Goal: Transaction & Acquisition: Purchase product/service

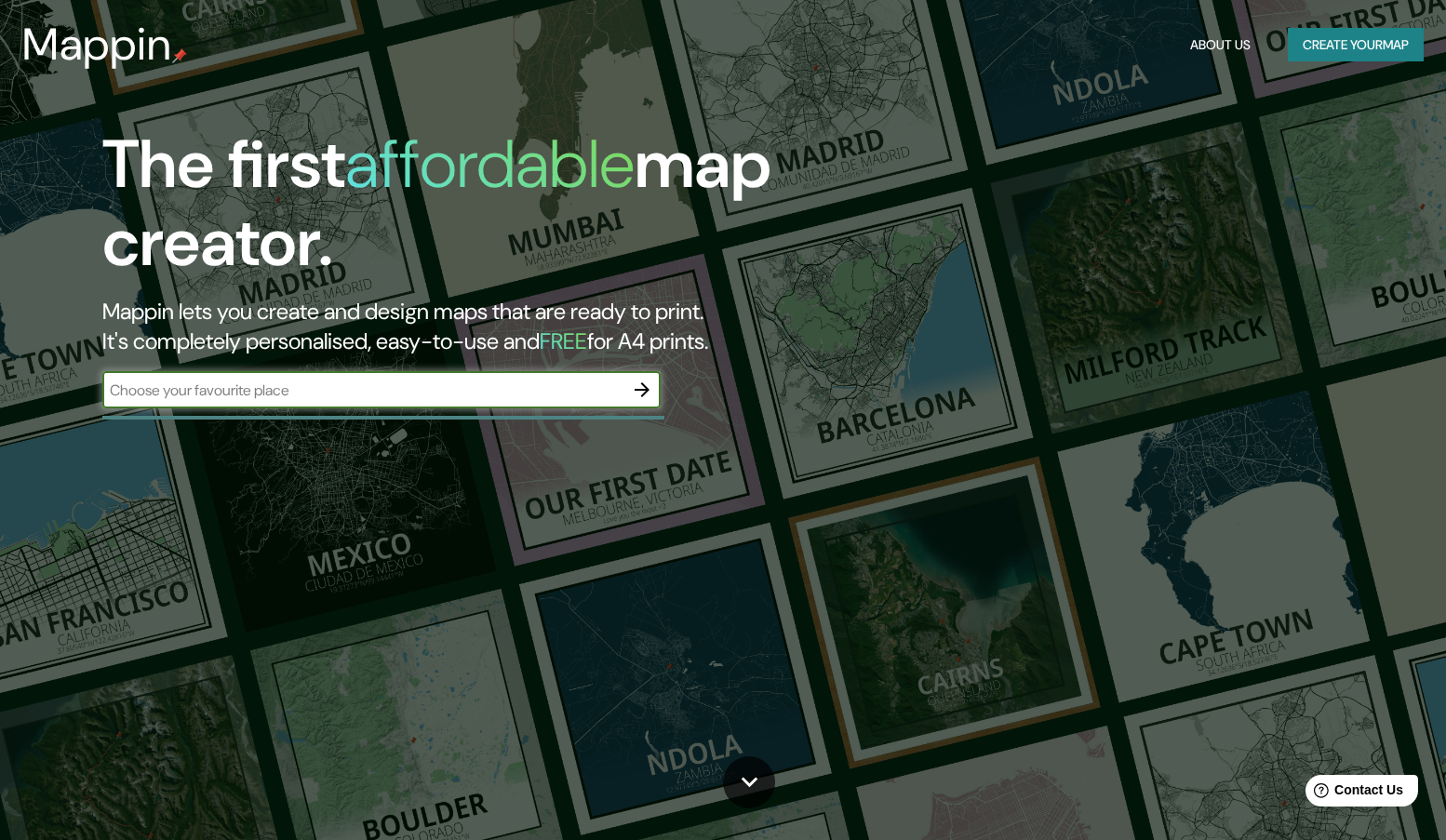
click at [327, 385] on input "text" at bounding box center [362, 390] width 521 height 21
type input "ciudad de [GEOGRAPHIC_DATA]"
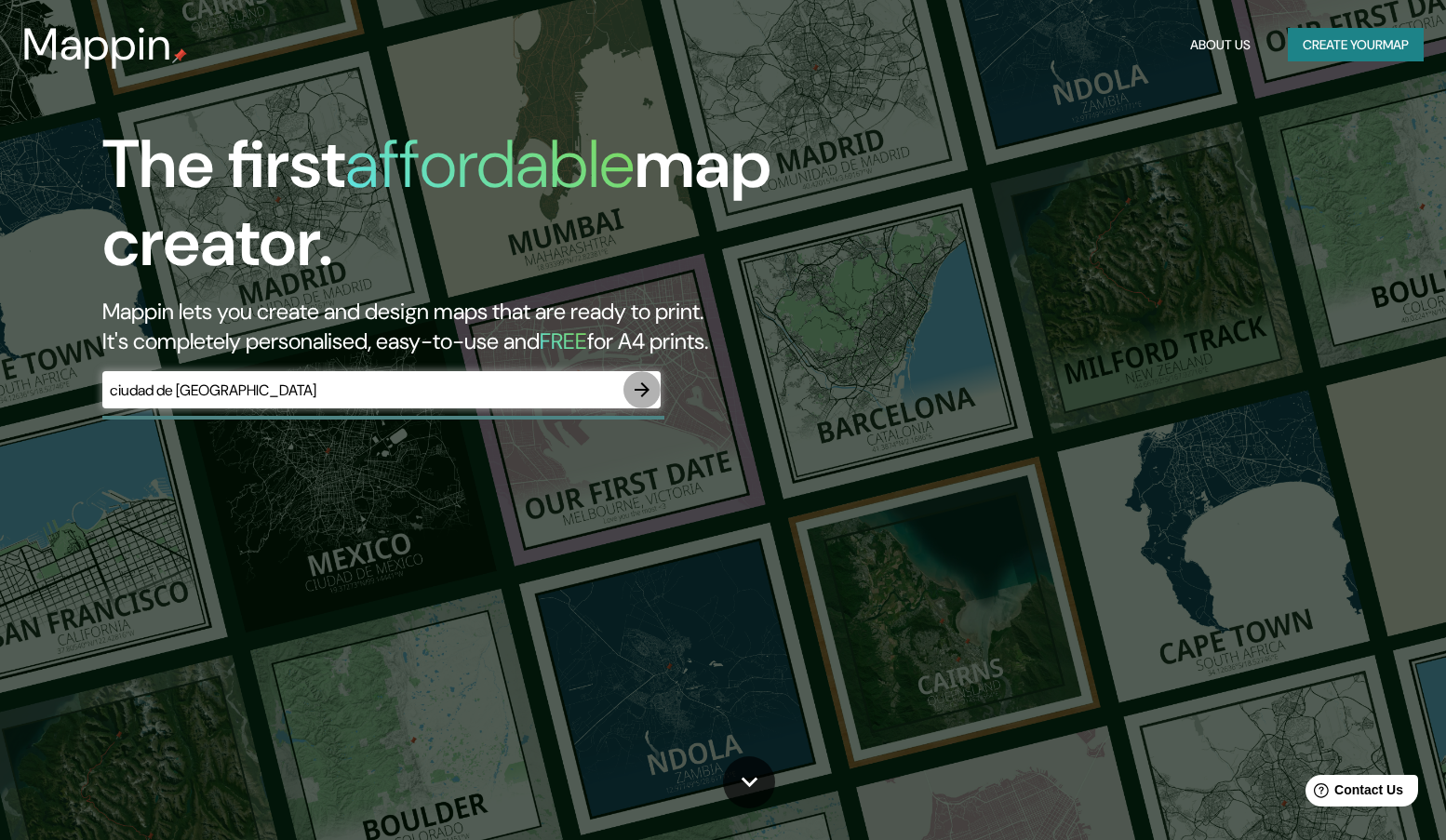
click at [647, 390] on icon "button" at bounding box center [642, 389] width 15 height 15
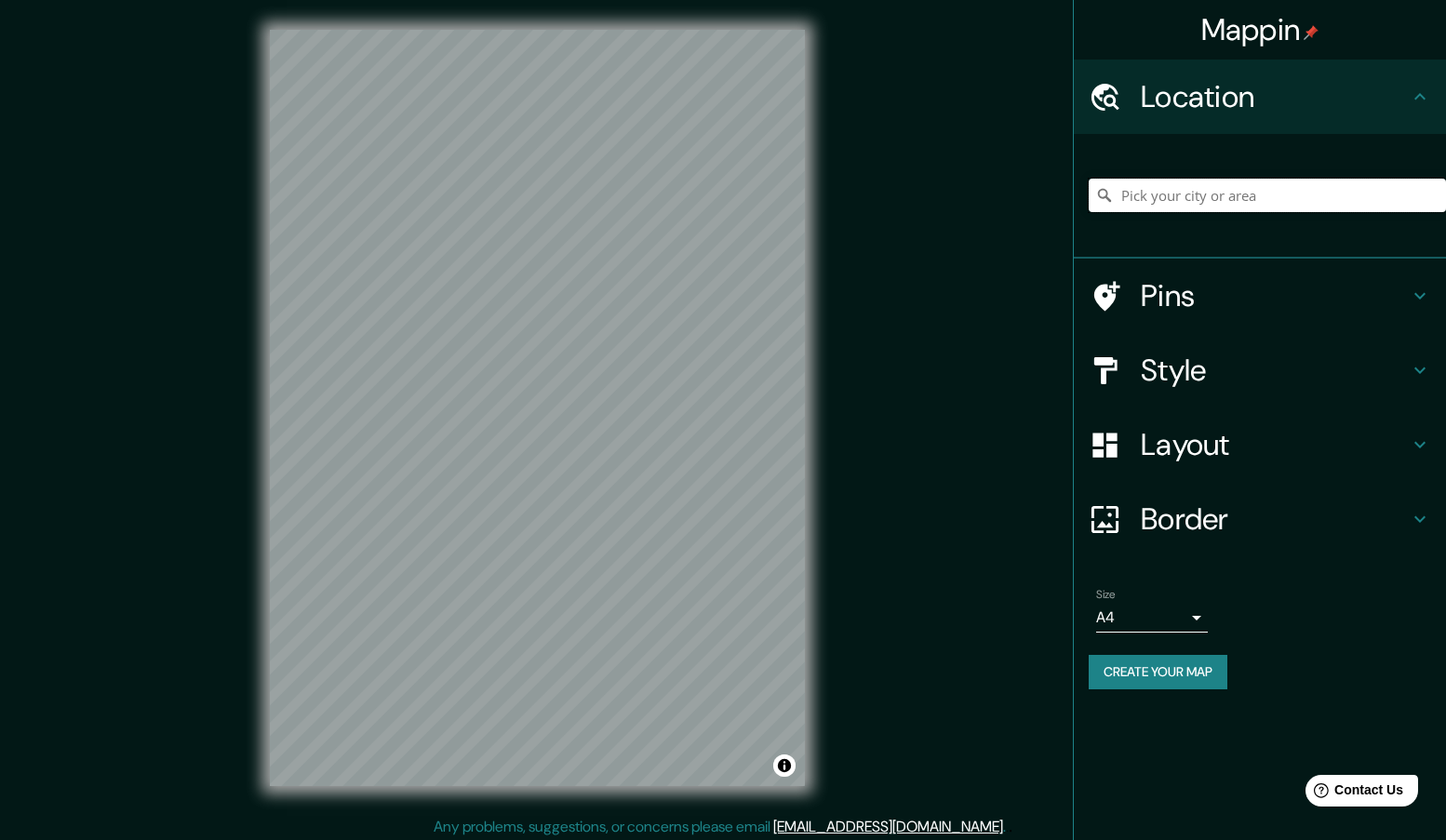
click at [1149, 195] on input "Pick your city or area" at bounding box center [1267, 195] width 357 height 33
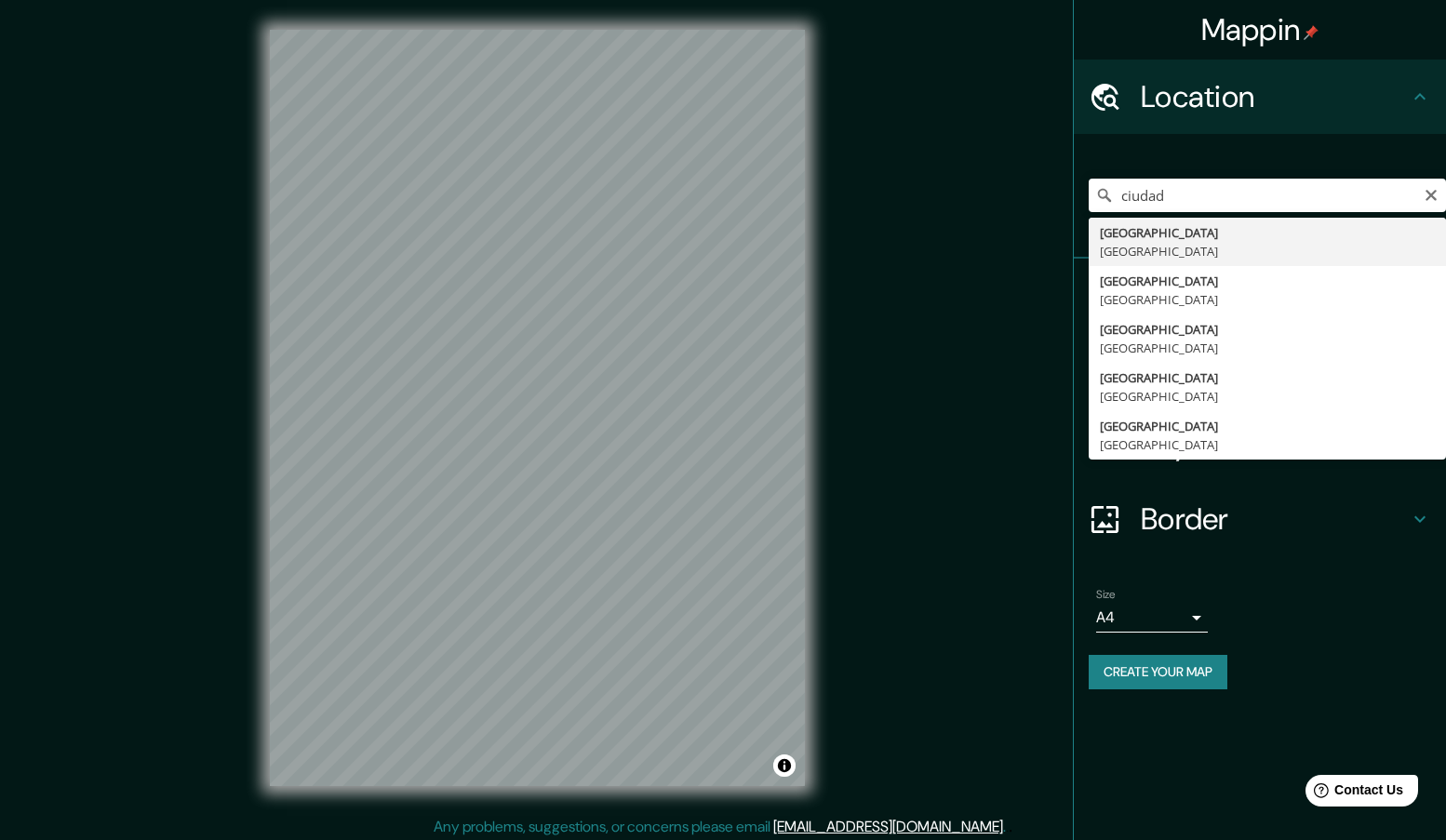
type input "[GEOGRAPHIC_DATA], [GEOGRAPHIC_DATA]"
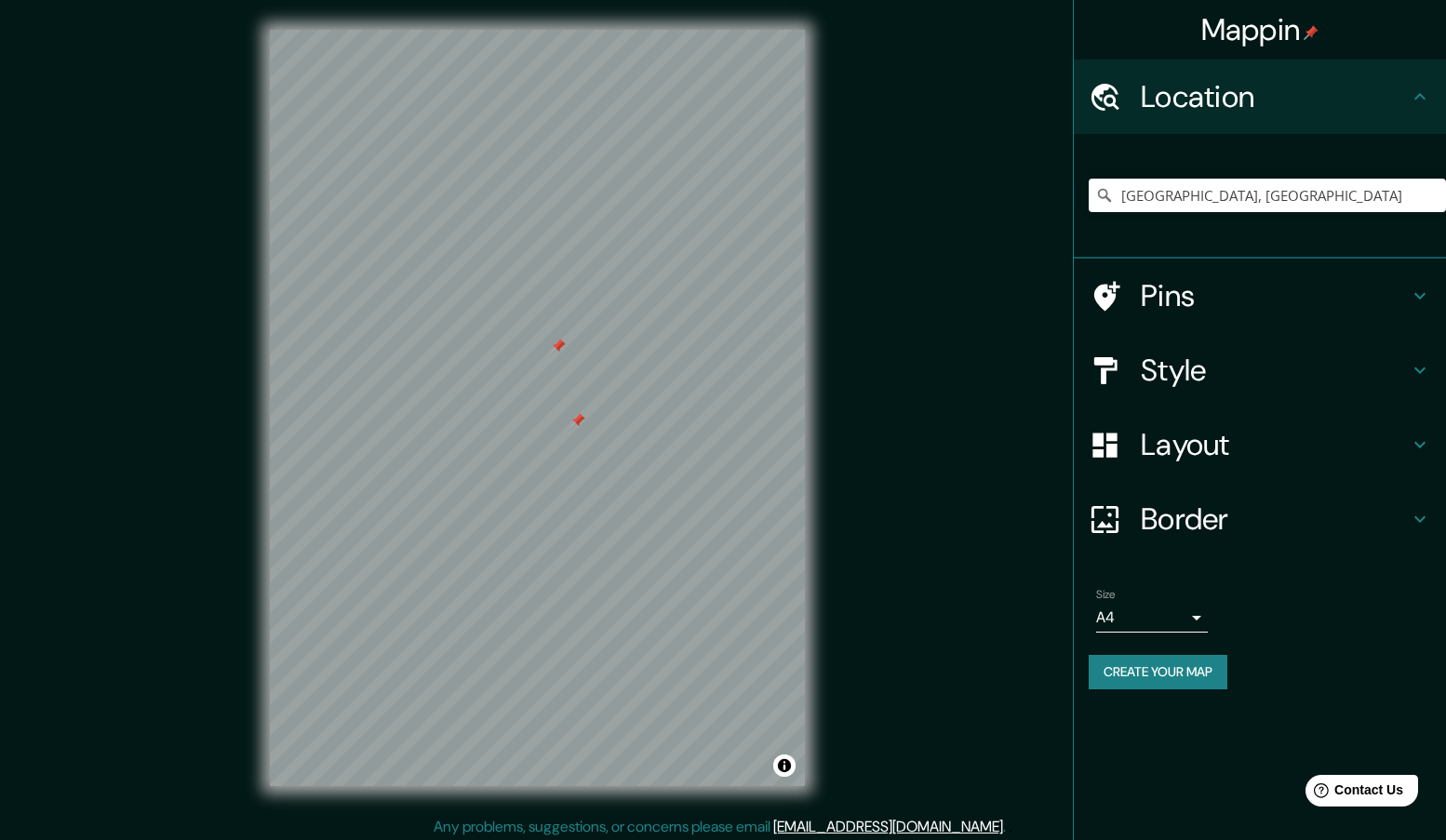
click at [574, 418] on div at bounding box center [577, 420] width 15 height 15
click at [1203, 364] on h4 "Style" at bounding box center [1274, 370] width 268 height 37
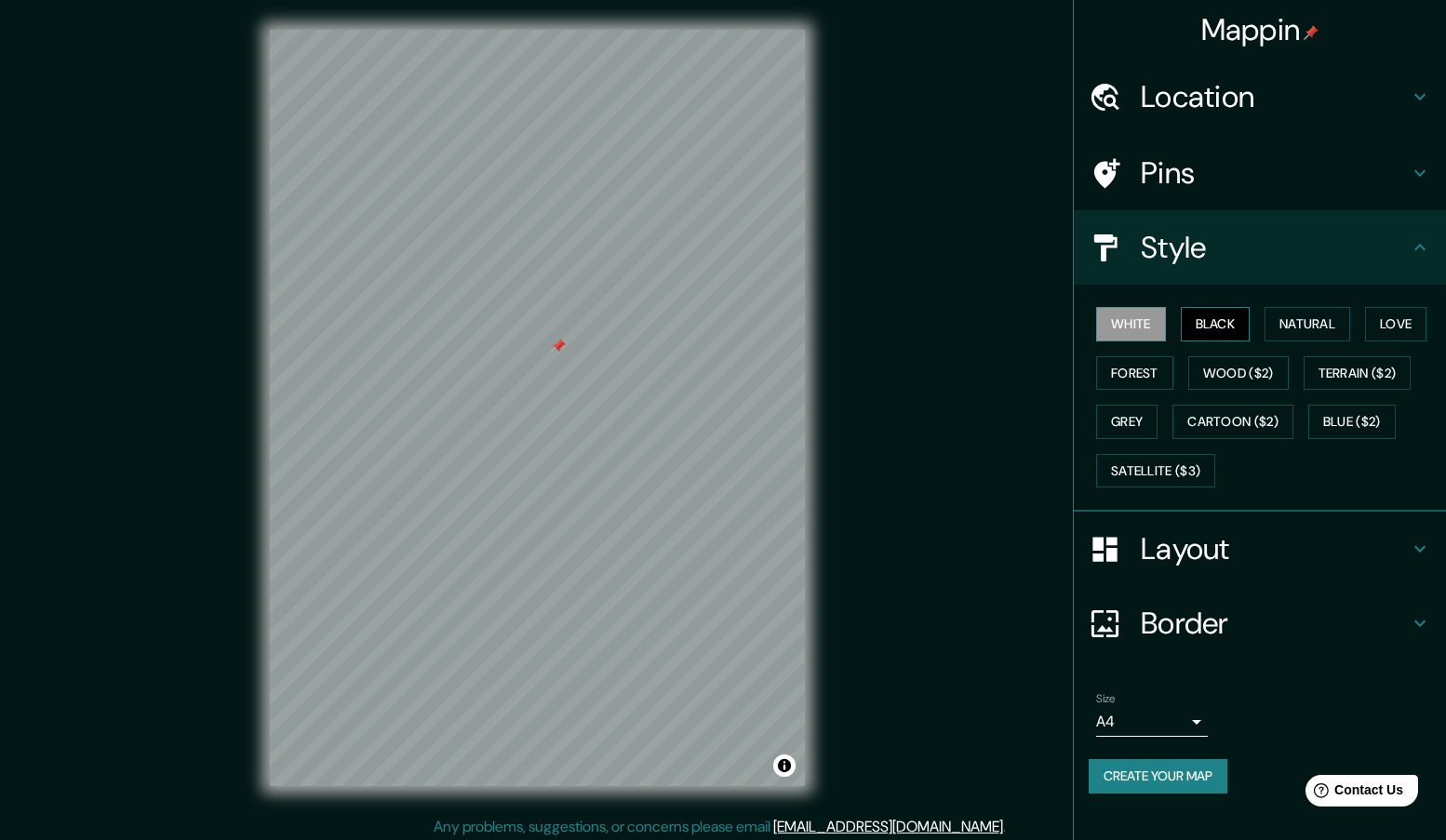
click at [1212, 331] on button "Black" at bounding box center [1215, 323] width 70 height 34
click at [1145, 328] on button "White" at bounding box center [1131, 323] width 70 height 34
click at [556, 346] on div at bounding box center [558, 346] width 15 height 15
click at [554, 331] on div at bounding box center [557, 337] width 15 height 15
click at [1291, 316] on button "Natural" at bounding box center [1307, 323] width 86 height 34
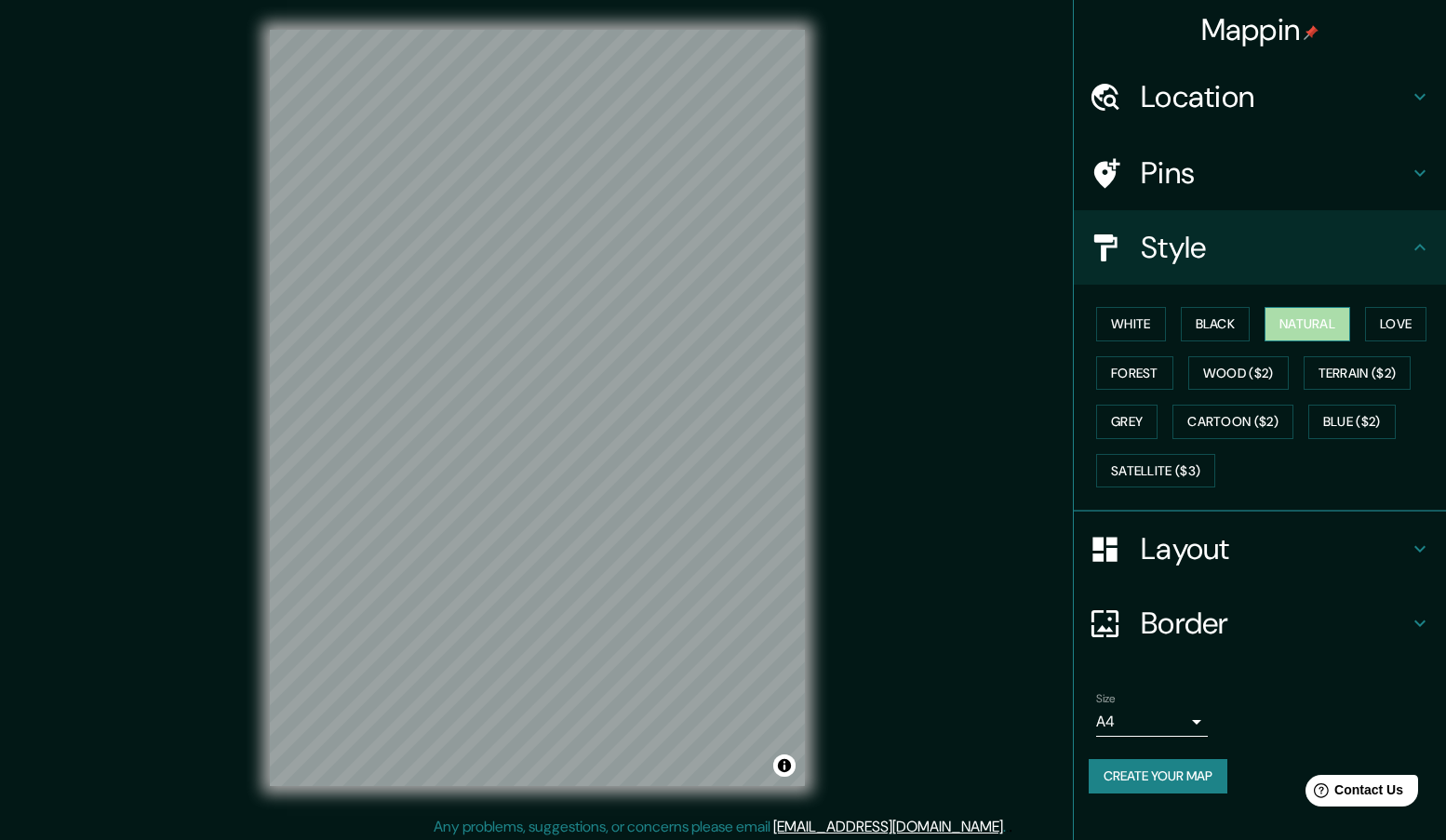
click at [1283, 329] on button "Natural" at bounding box center [1307, 323] width 86 height 34
click at [1381, 323] on button "Love" at bounding box center [1395, 323] width 61 height 34
click at [1151, 366] on button "Forest" at bounding box center [1133, 373] width 77 height 34
click at [1133, 309] on button "White" at bounding box center [1131, 323] width 70 height 34
click at [1203, 365] on button "Wood ($2)" at bounding box center [1238, 373] width 100 height 34
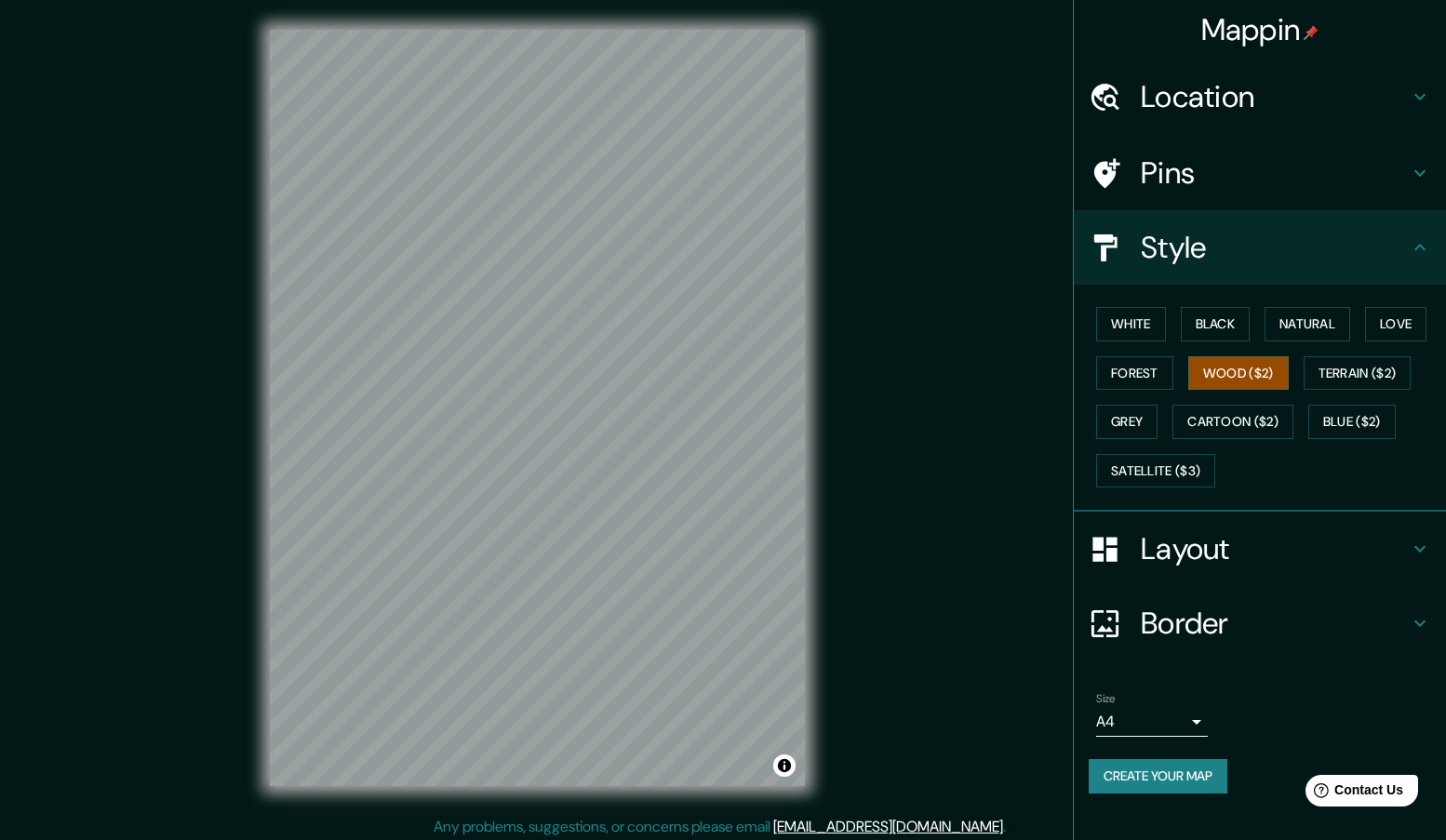
click at [1136, 390] on div "White Black Natural Love Forest Wood ($2) Terrain ($2) Grey Cartoon ($2) Blue (…" at bounding box center [1267, 397] width 357 height 196
click at [1145, 422] on button "Grey" at bounding box center [1126, 421] width 61 height 34
click at [1187, 411] on button "Cartoon ($2)" at bounding box center [1233, 421] width 121 height 34
click at [1333, 399] on div "White Black Natural Love Forest Wood ($2) Terrain ($2) Grey Cartoon ($2) Blue (…" at bounding box center [1267, 397] width 357 height 196
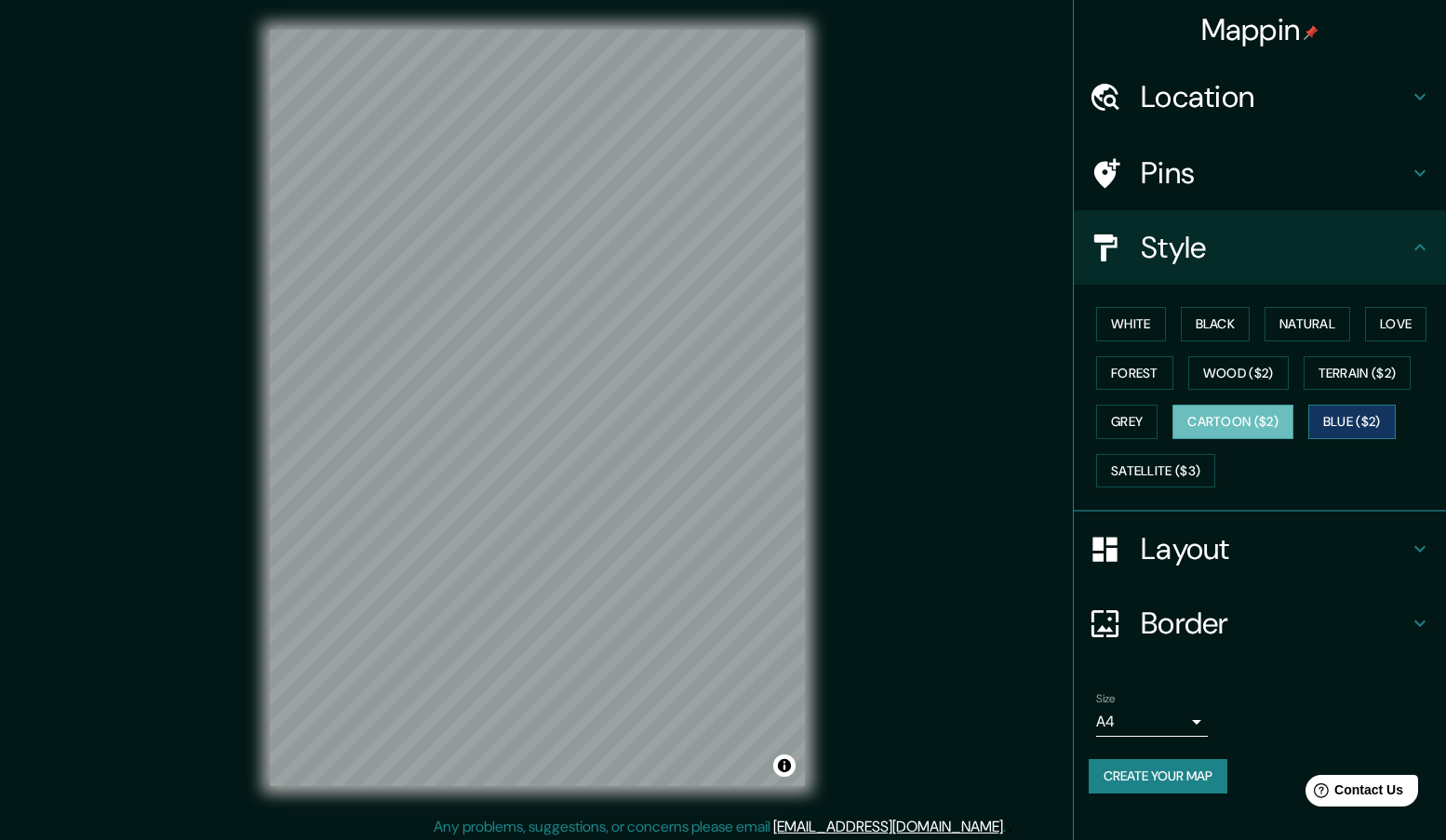
click at [1340, 415] on button "Blue ($2)" at bounding box center [1352, 421] width 88 height 34
click at [1166, 457] on button "Satellite ($3)" at bounding box center [1155, 470] width 119 height 34
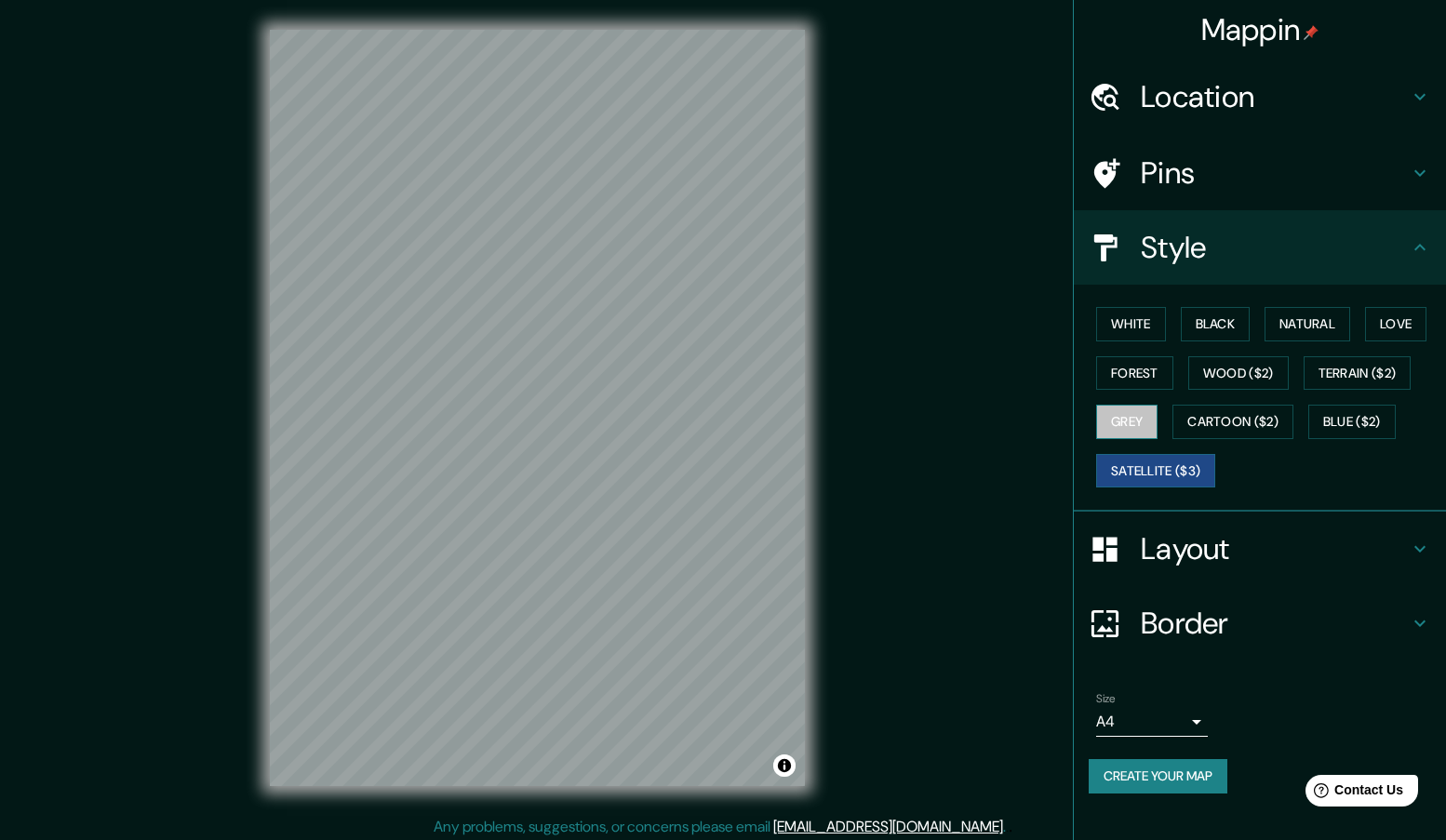
click at [1136, 427] on button "Grey" at bounding box center [1126, 421] width 61 height 34
click at [1241, 422] on button "Cartoon ($2)" at bounding box center [1233, 421] width 121 height 34
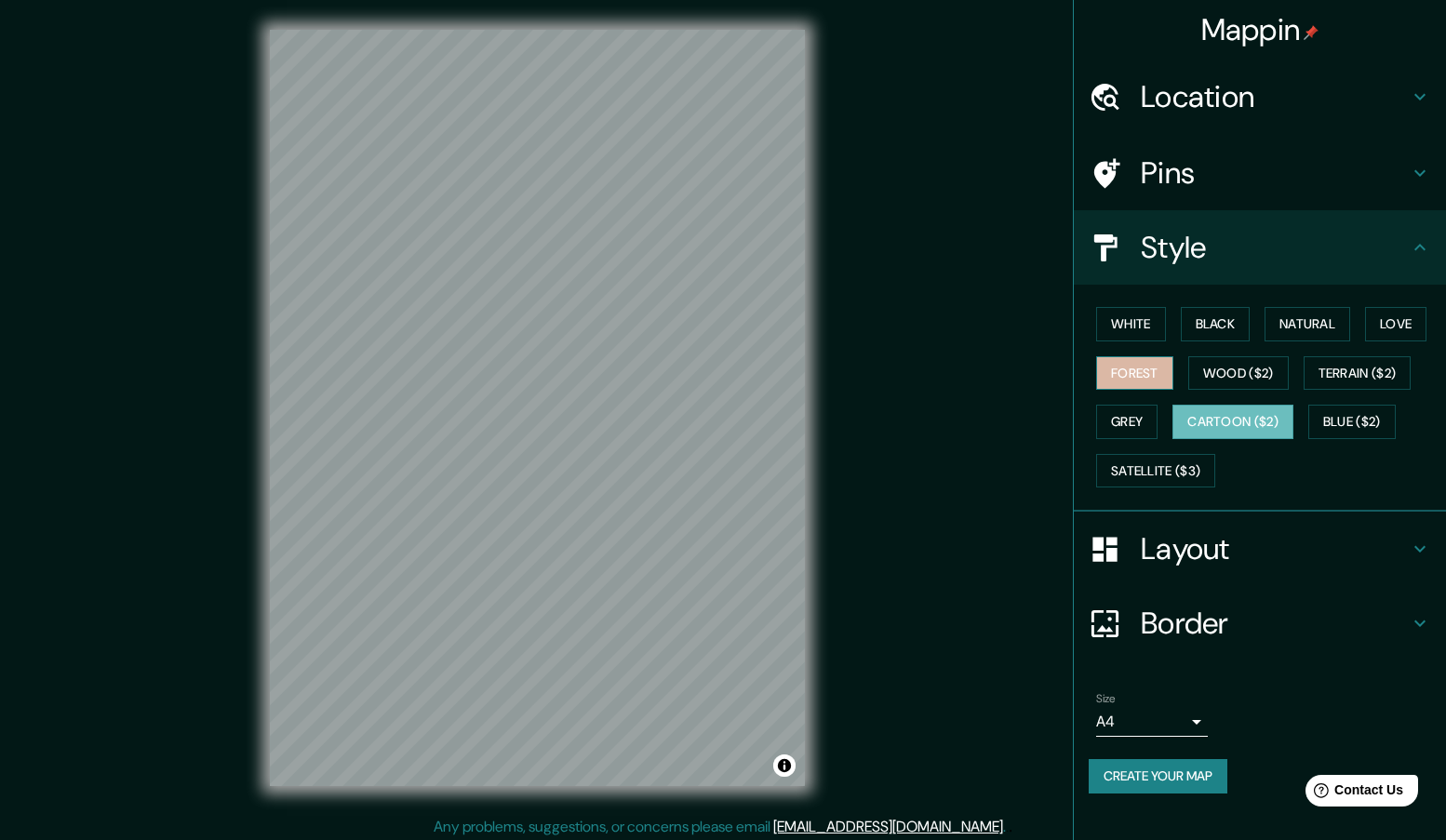
click at [1158, 382] on button "Forest" at bounding box center [1133, 373] width 77 height 34
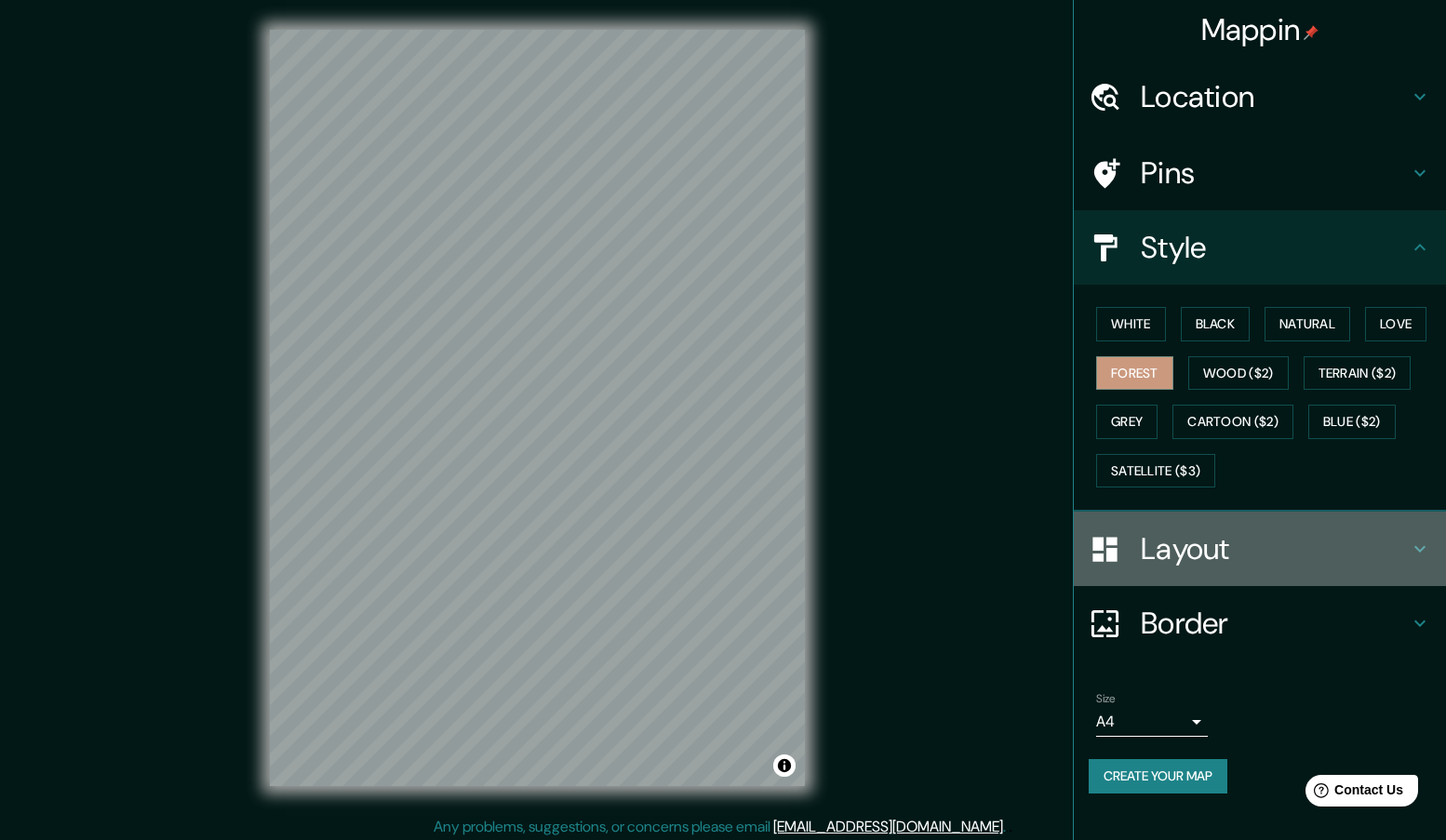
click at [1201, 535] on h4 "Layout" at bounding box center [1274, 549] width 268 height 37
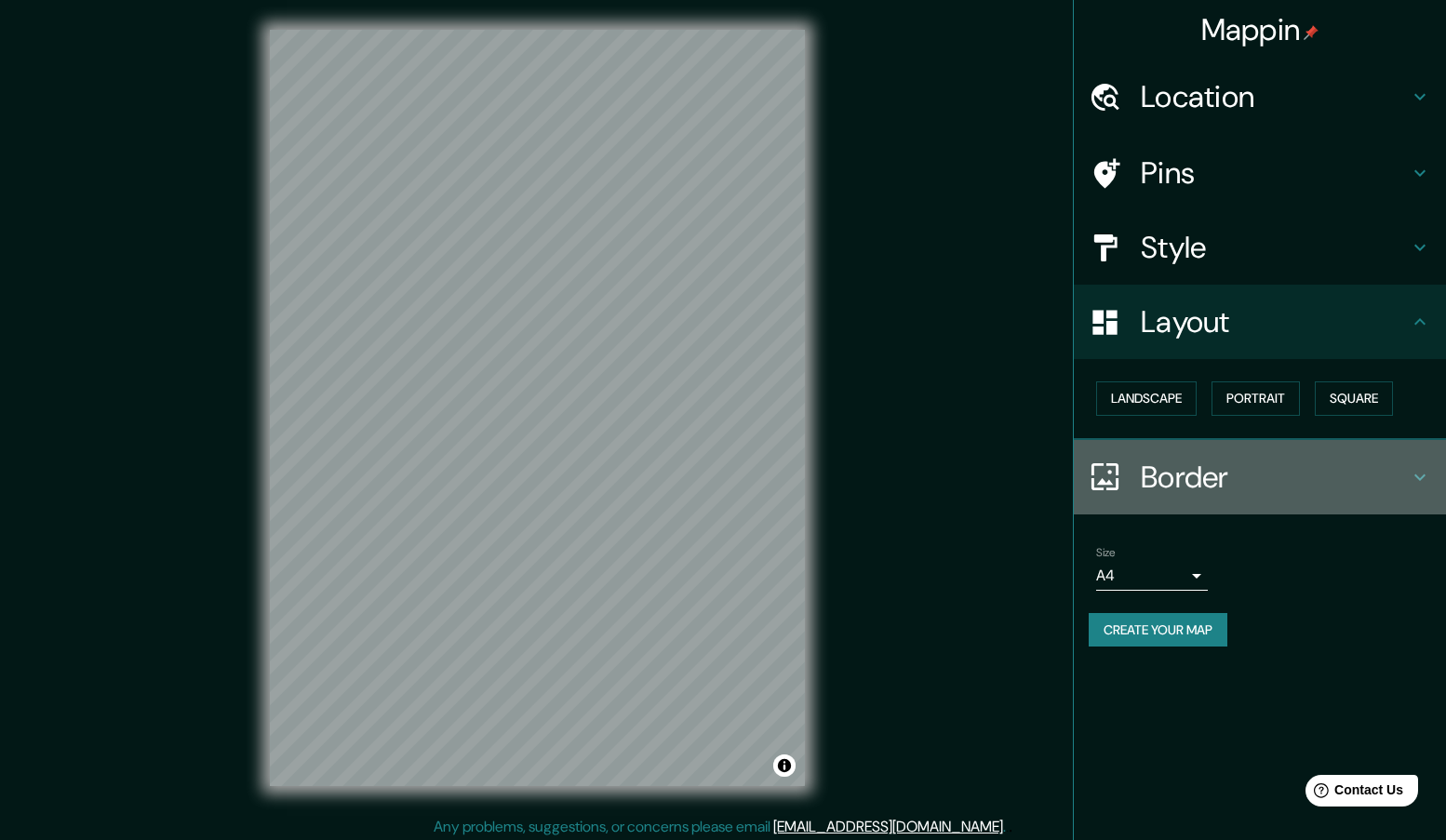
click at [1172, 483] on h4 "Border" at bounding box center [1274, 477] width 268 height 37
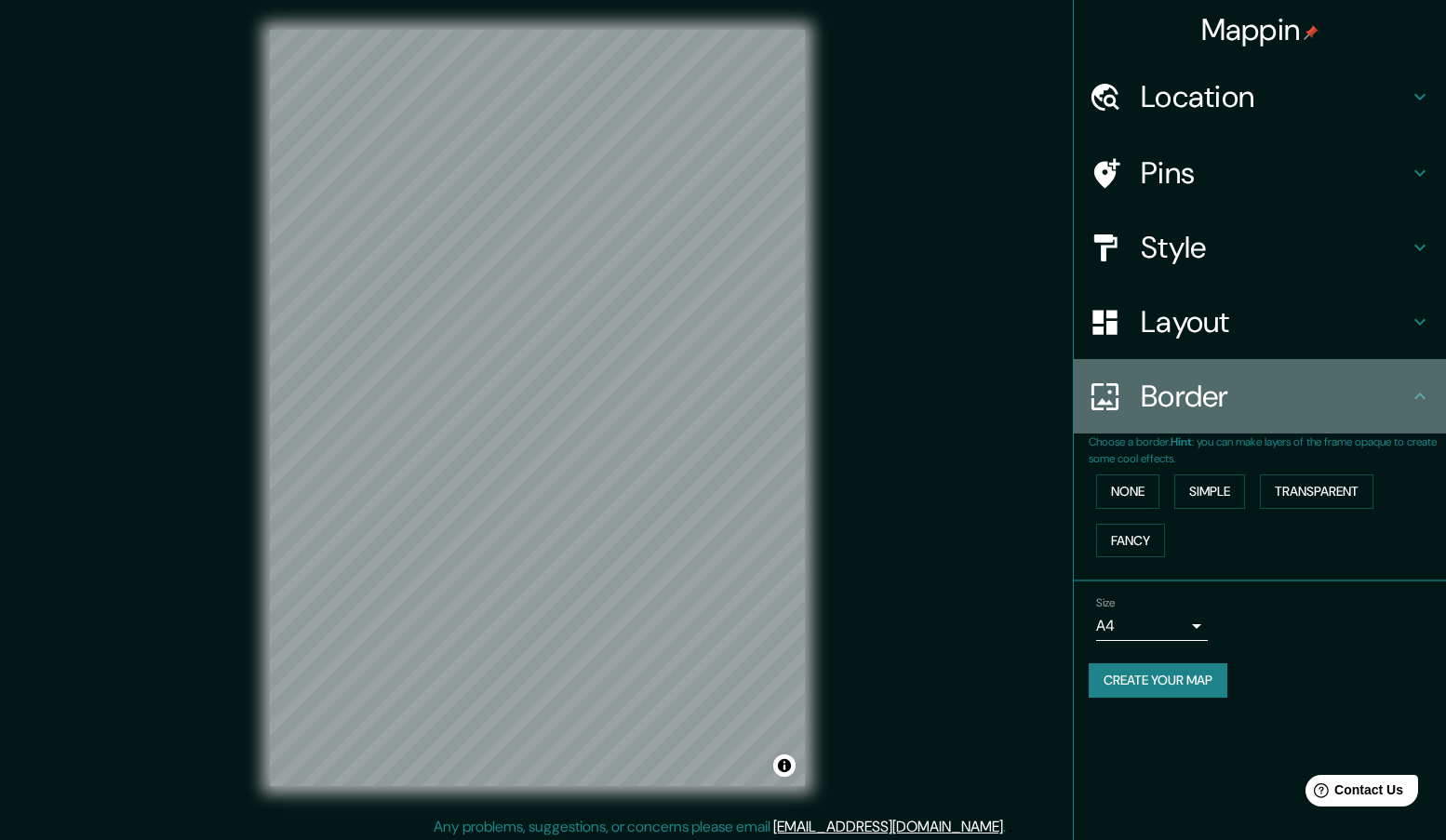
click at [1174, 409] on h4 "Border" at bounding box center [1274, 396] width 268 height 37
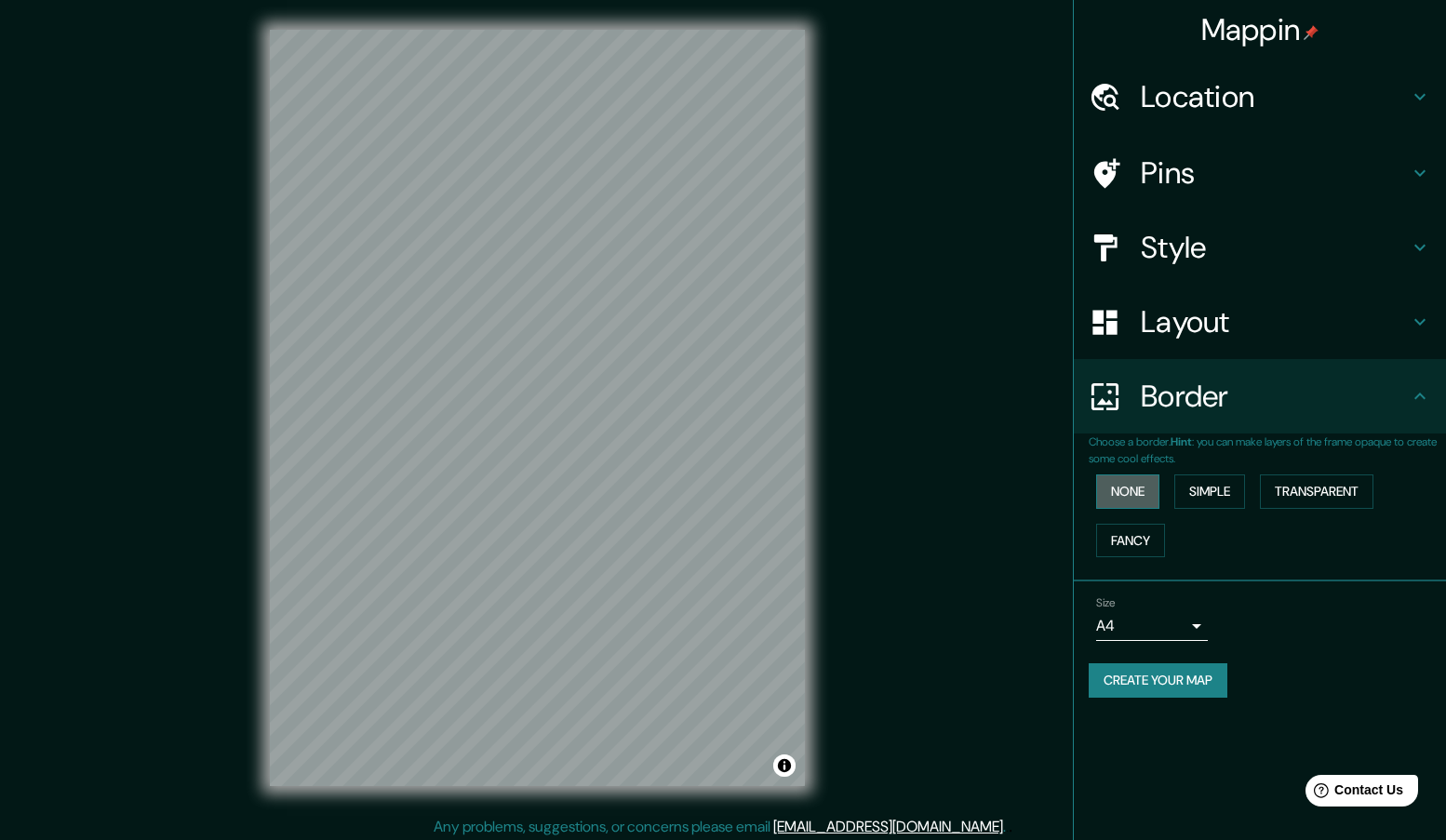
click at [1147, 474] on button "None" at bounding box center [1127, 491] width 63 height 34
click at [1183, 490] on button "Simple" at bounding box center [1209, 491] width 71 height 34
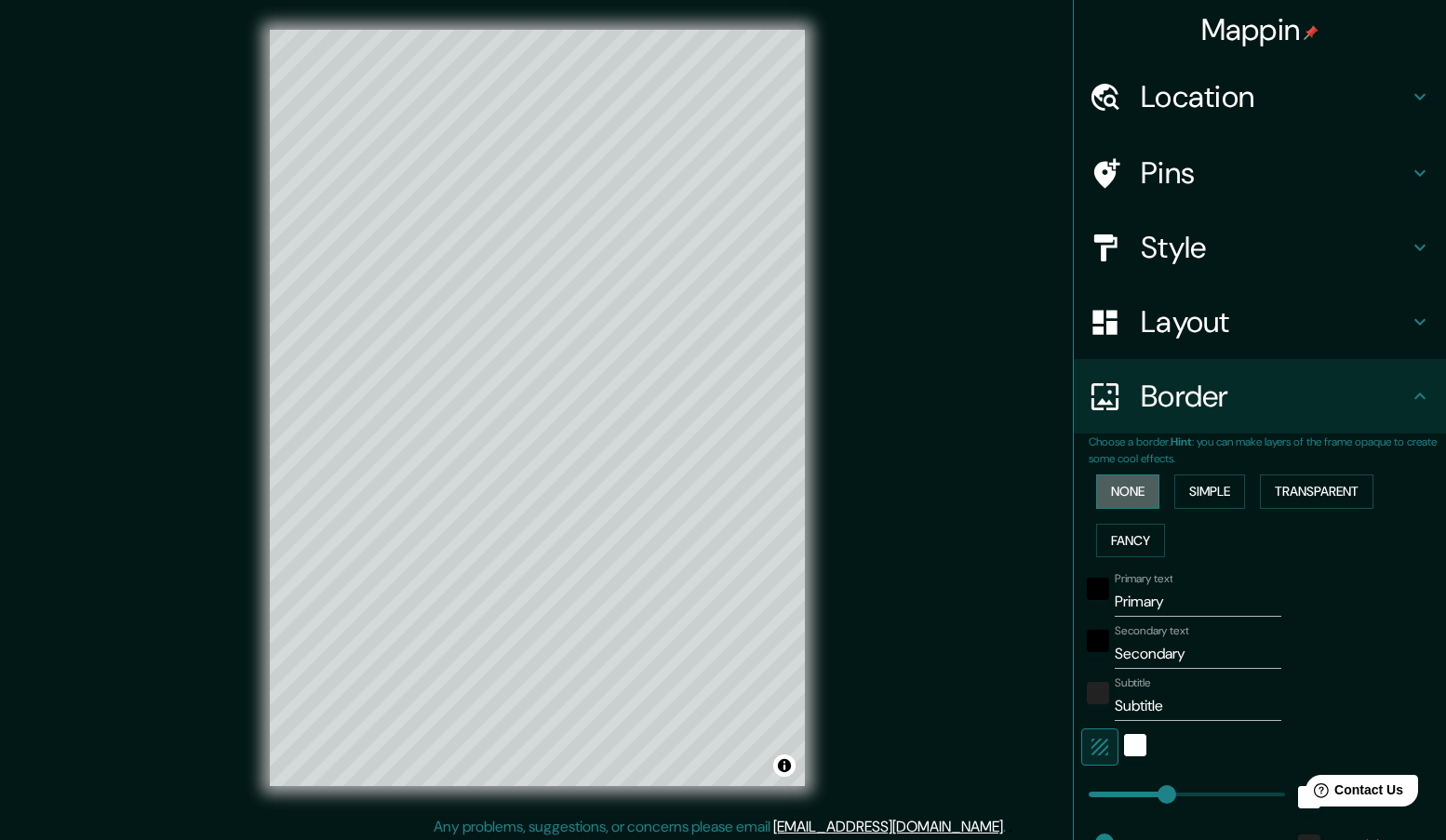
click at [1131, 490] on button "None" at bounding box center [1127, 491] width 63 height 34
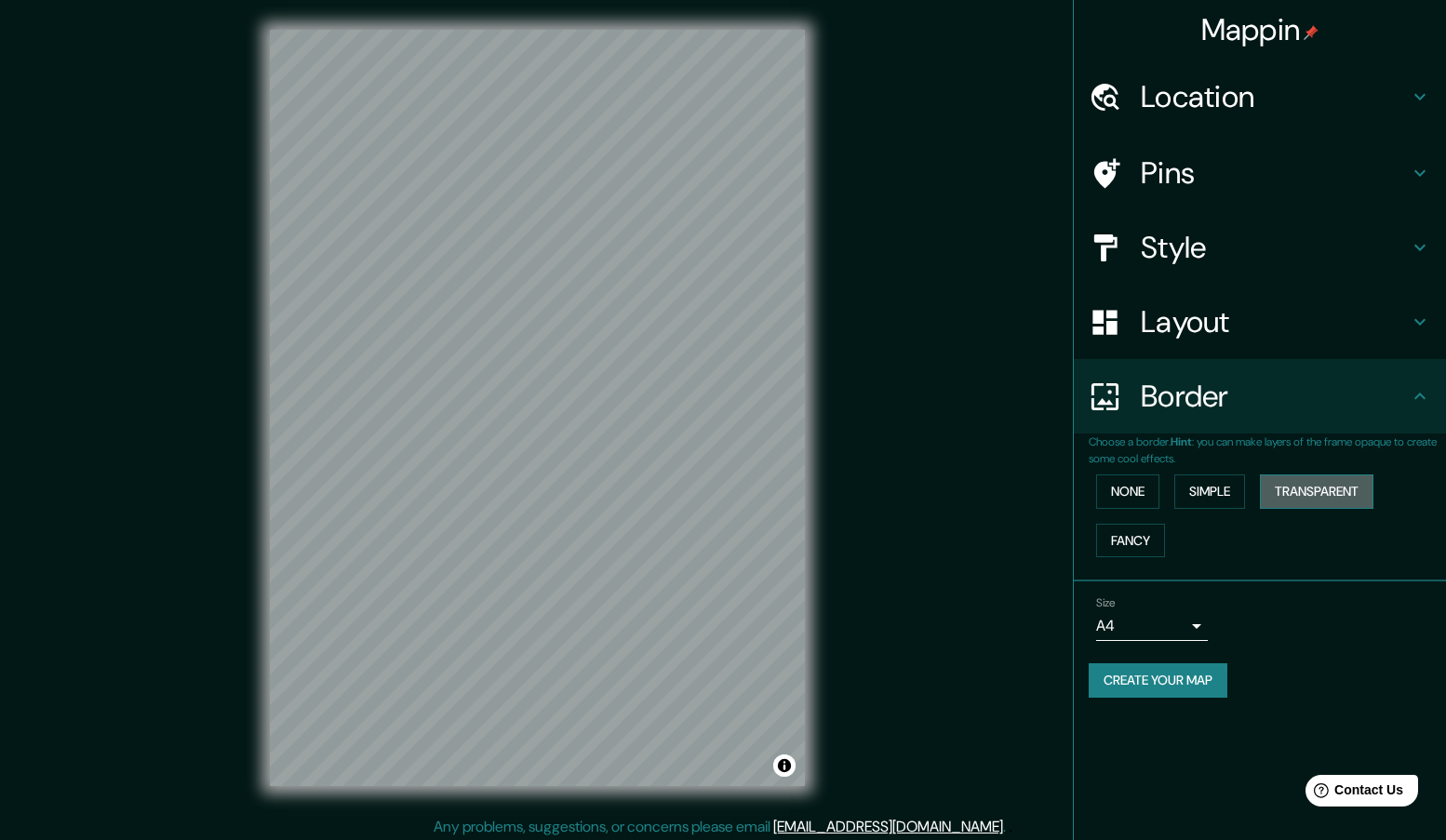
click at [1303, 497] on button "Transparent" at bounding box center [1316, 491] width 114 height 34
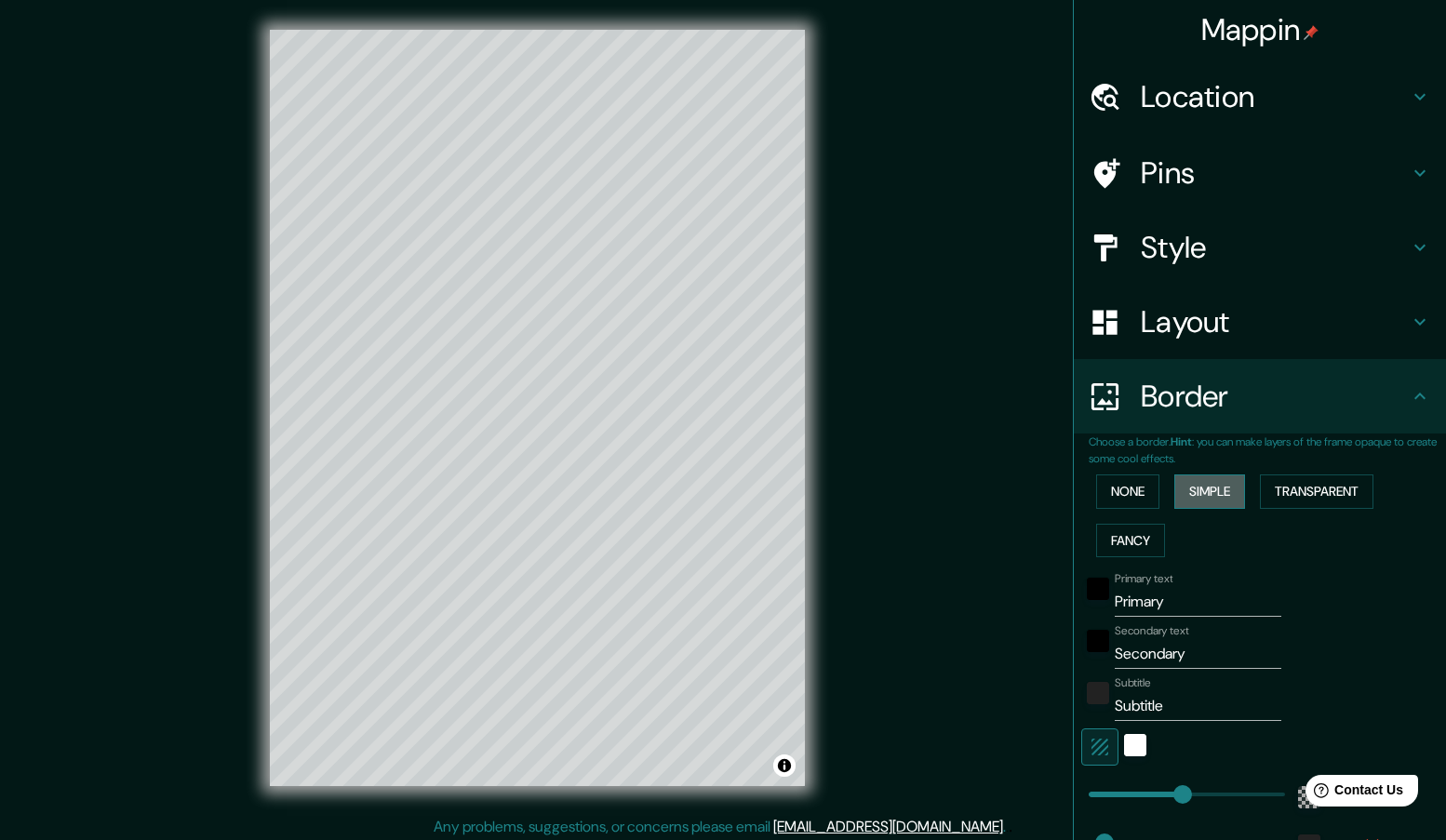
click at [1201, 490] on button "Simple" at bounding box center [1209, 491] width 71 height 34
click at [1130, 530] on button "Fancy" at bounding box center [1130, 540] width 69 height 34
click at [1122, 486] on button "None" at bounding box center [1127, 491] width 63 height 34
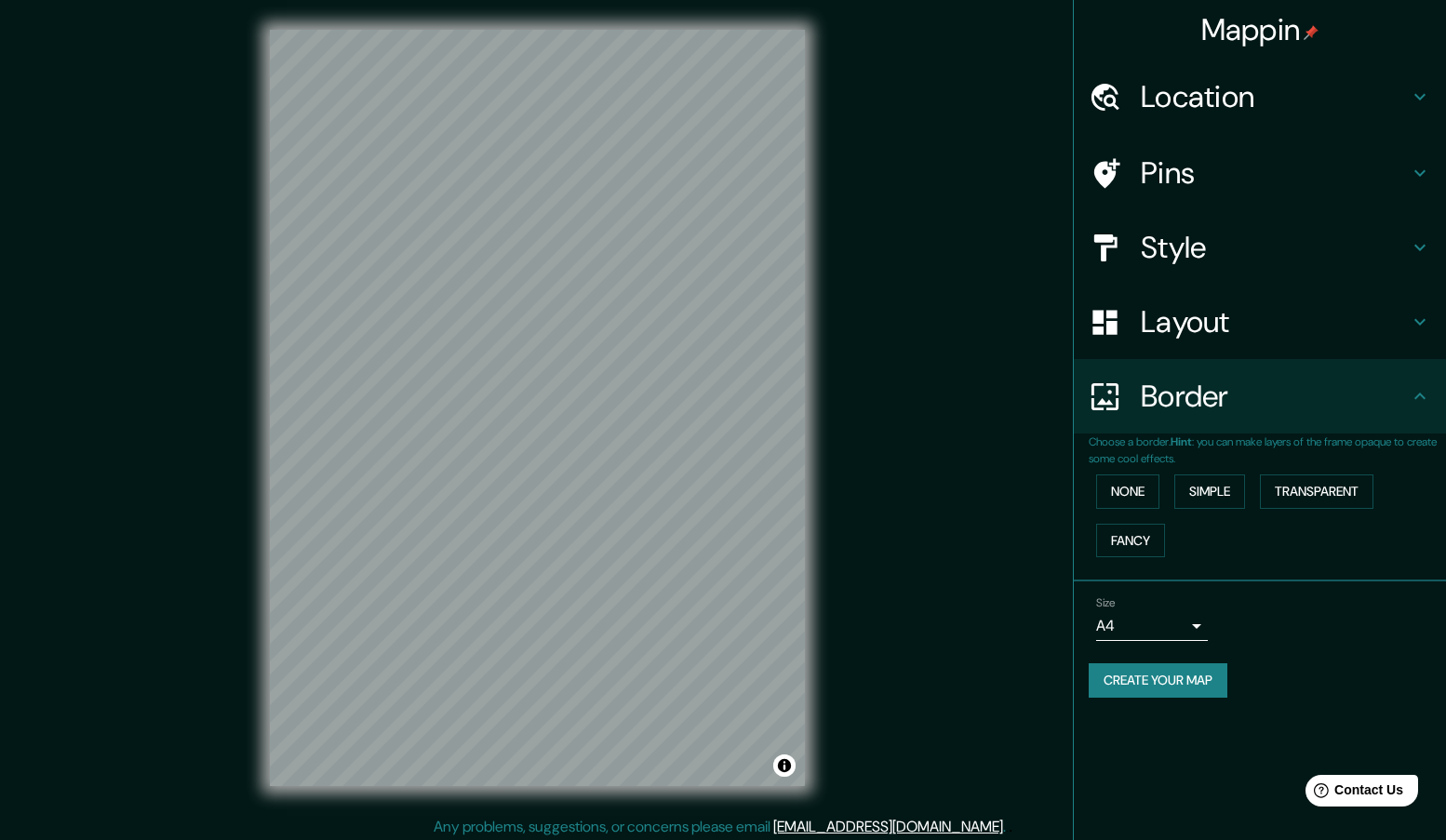
click at [1168, 331] on h4 "Layout" at bounding box center [1274, 321] width 268 height 37
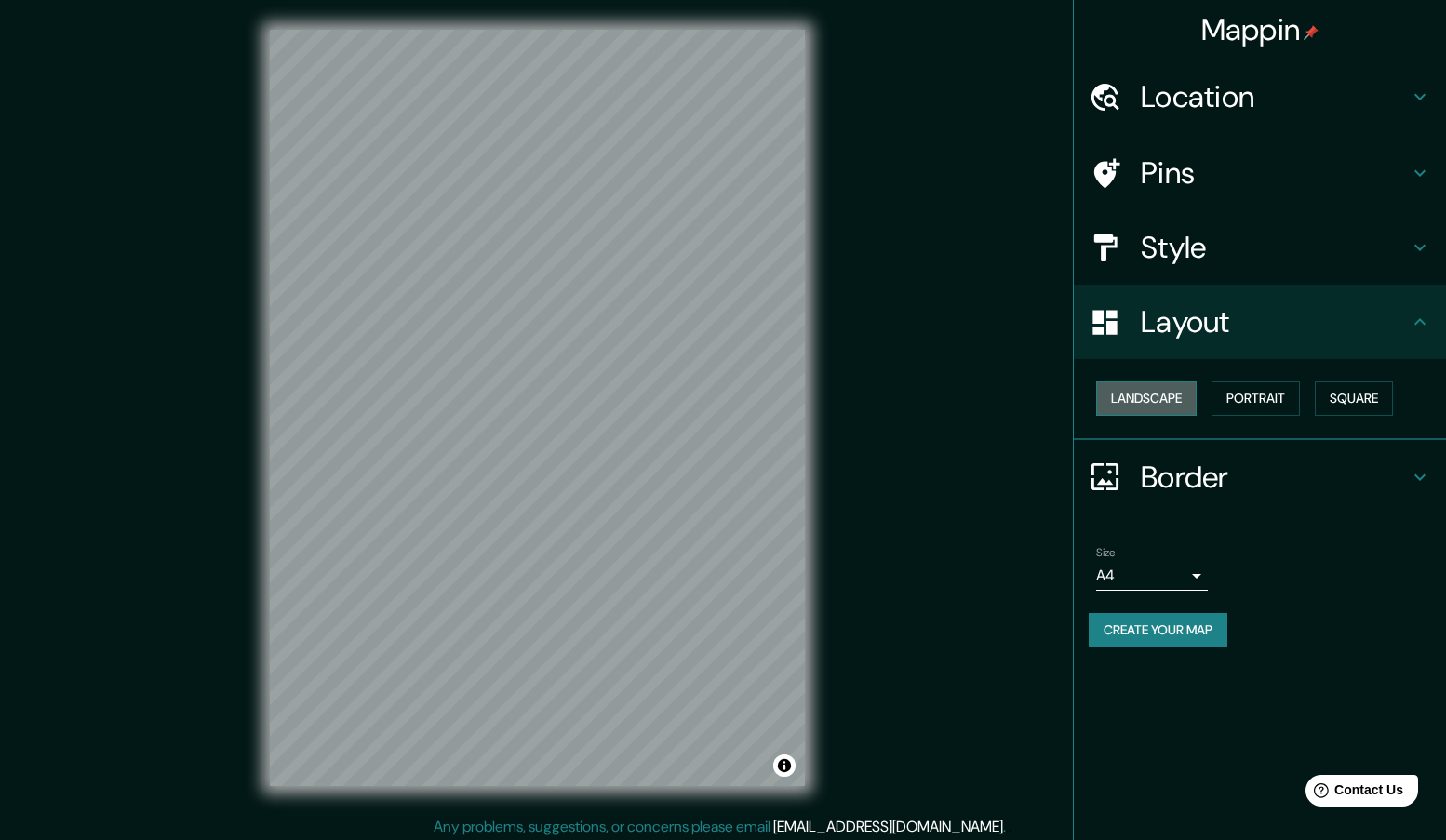
click at [1143, 400] on button "Landscape" at bounding box center [1145, 398] width 100 height 34
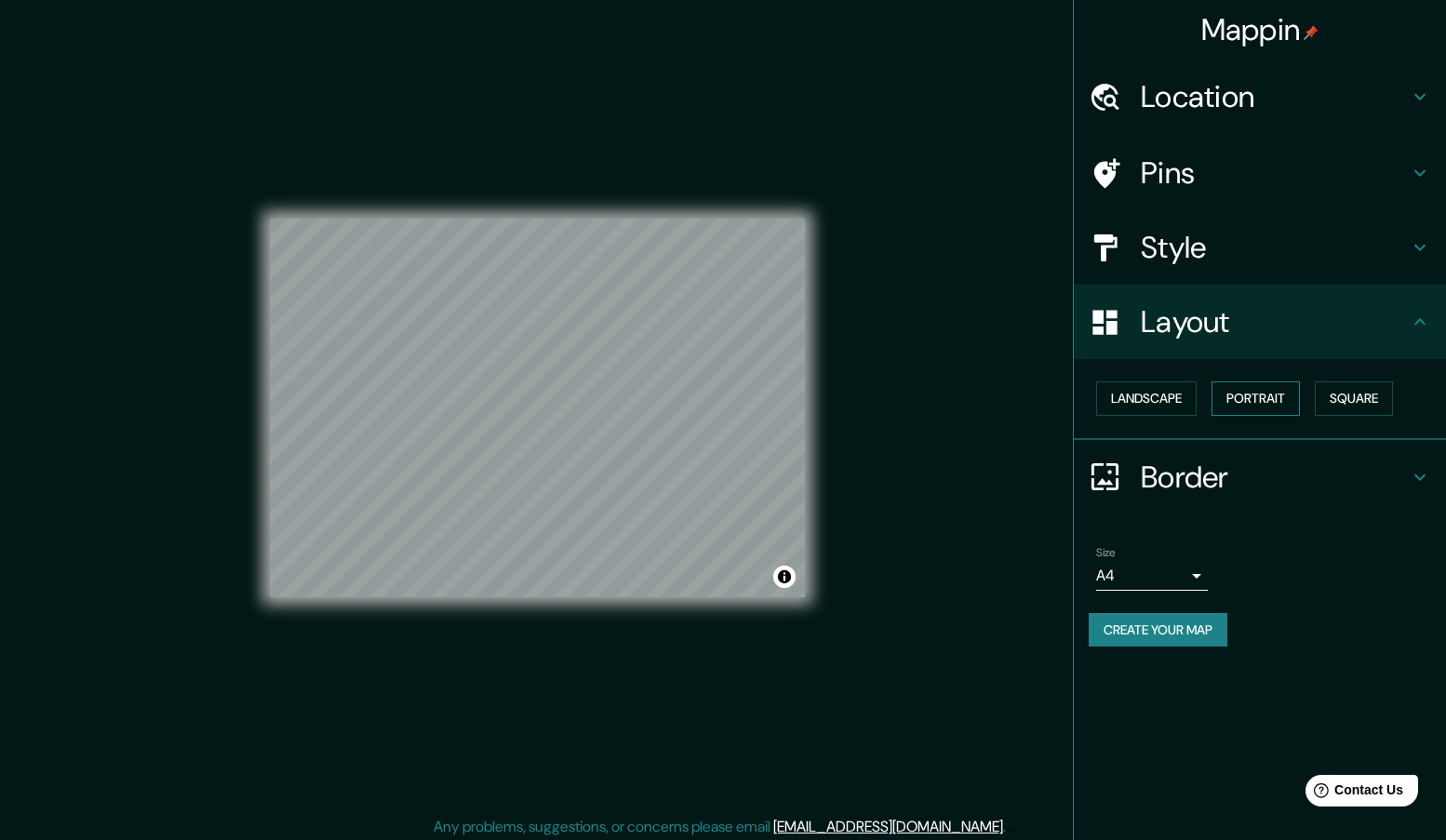
click at [1226, 400] on button "Portrait" at bounding box center [1255, 398] width 89 height 34
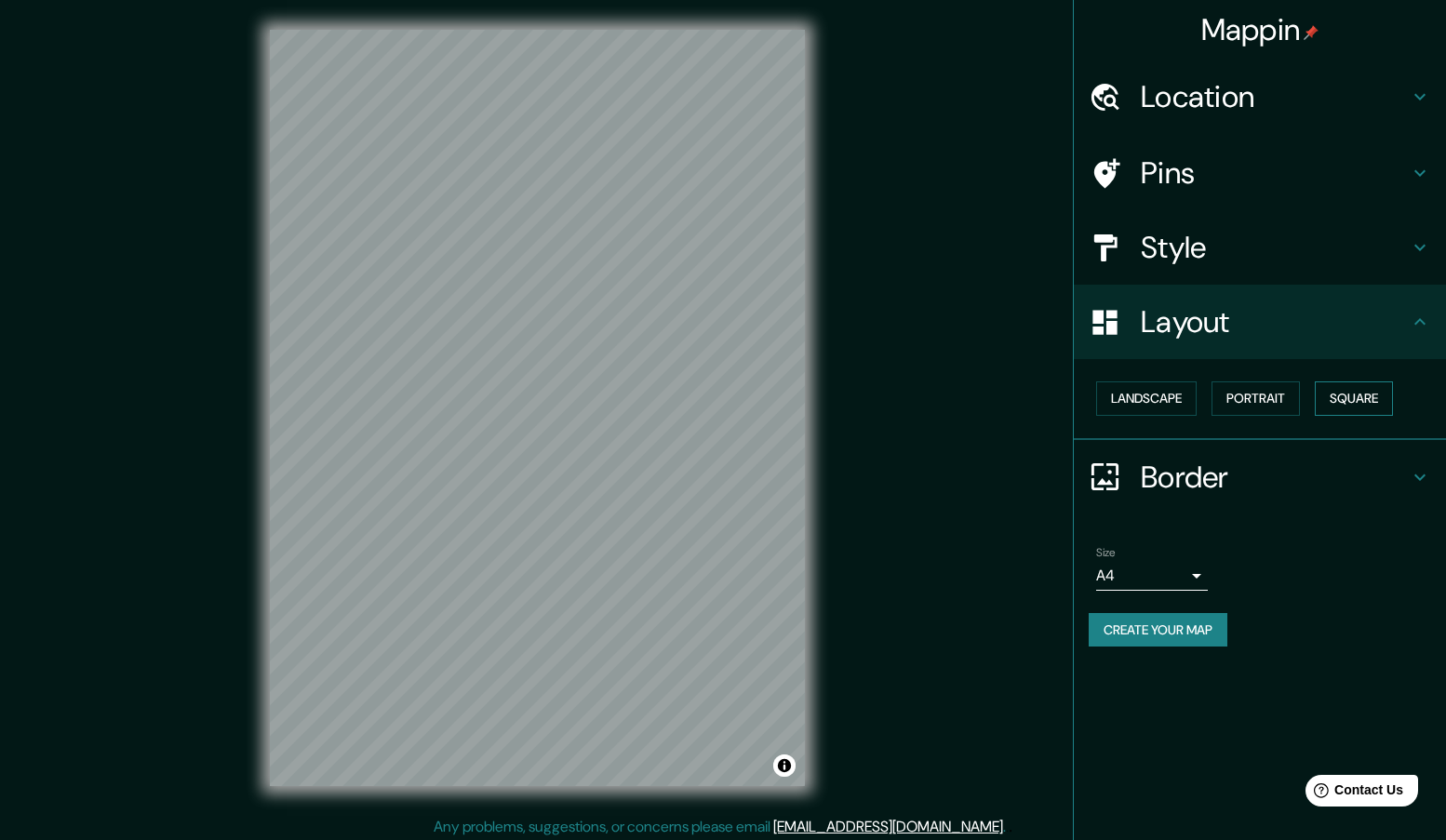
click at [1327, 402] on button "Square" at bounding box center [1353, 398] width 78 height 34
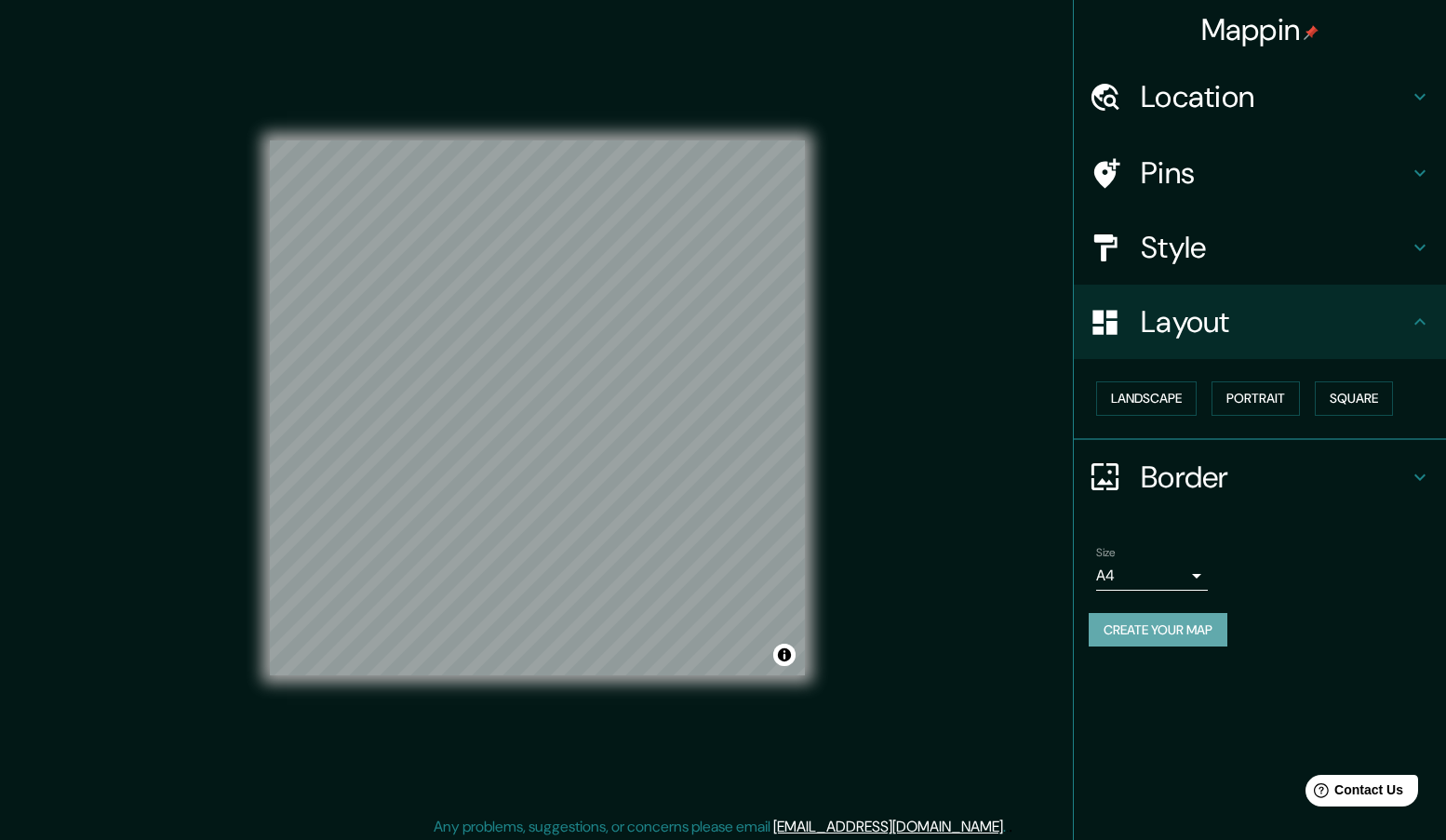
click at [1108, 627] on button "Create your map" at bounding box center [1158, 630] width 138 height 34
